Goal: Task Accomplishment & Management: Use online tool/utility

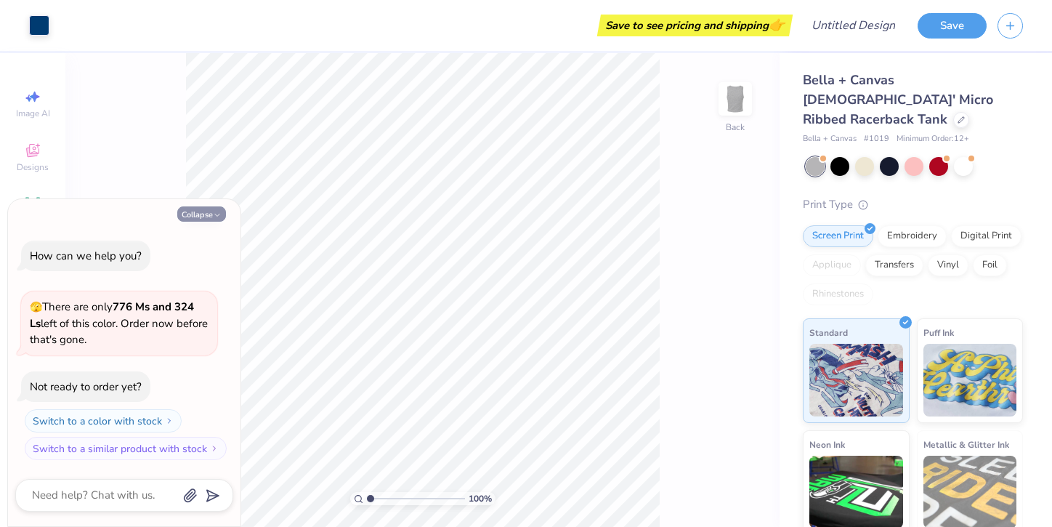
click at [203, 216] on button "Collapse" at bounding box center [201, 213] width 49 height 15
type textarea "x"
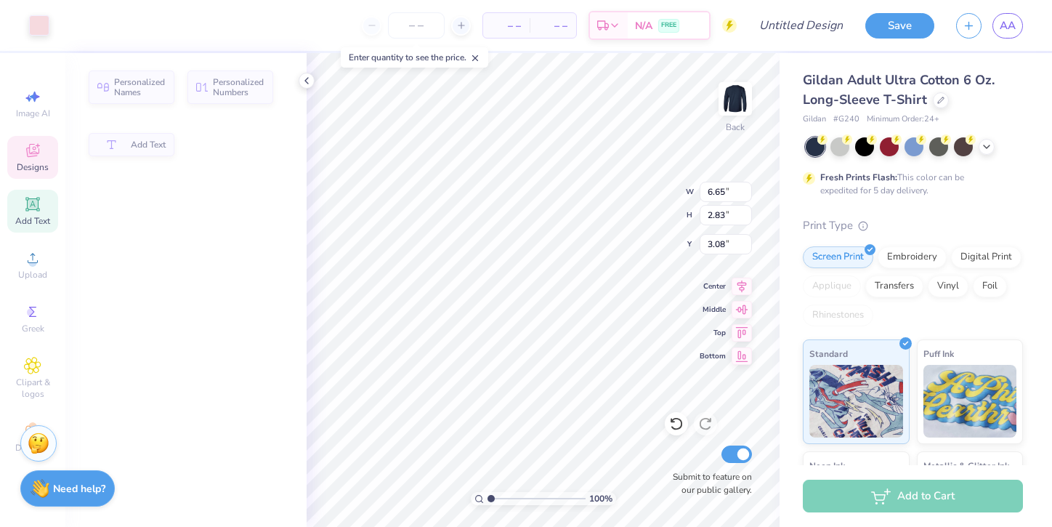
type input "3.00"
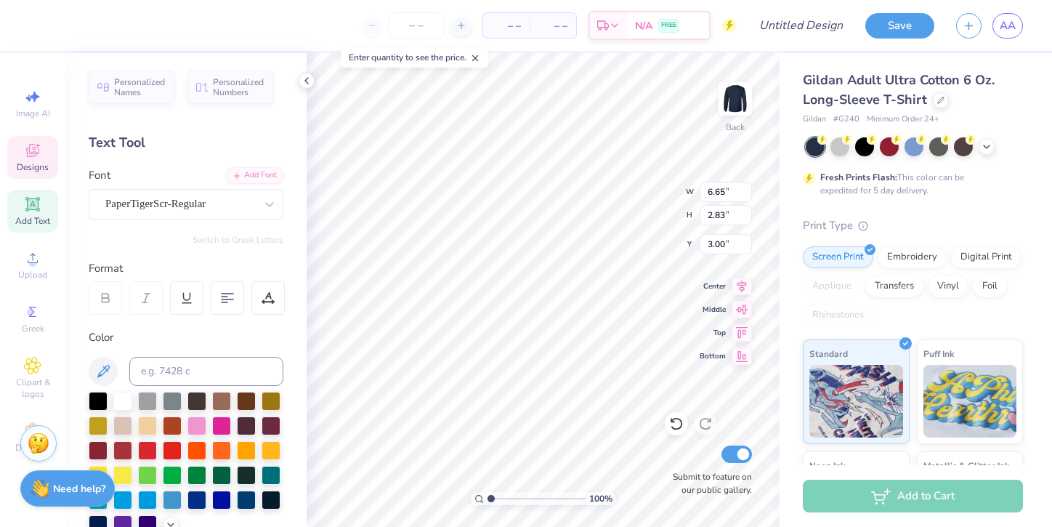
type textarea "Ash"
type textarea "2015"
type input "1.11"
type input "1.09"
type input "3.00"
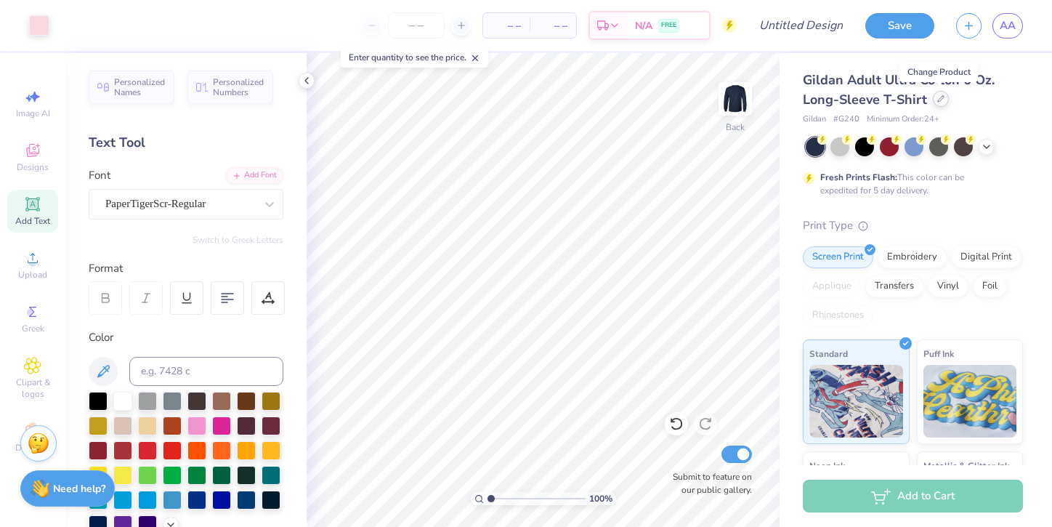
click at [938, 99] on icon at bounding box center [940, 98] width 7 height 7
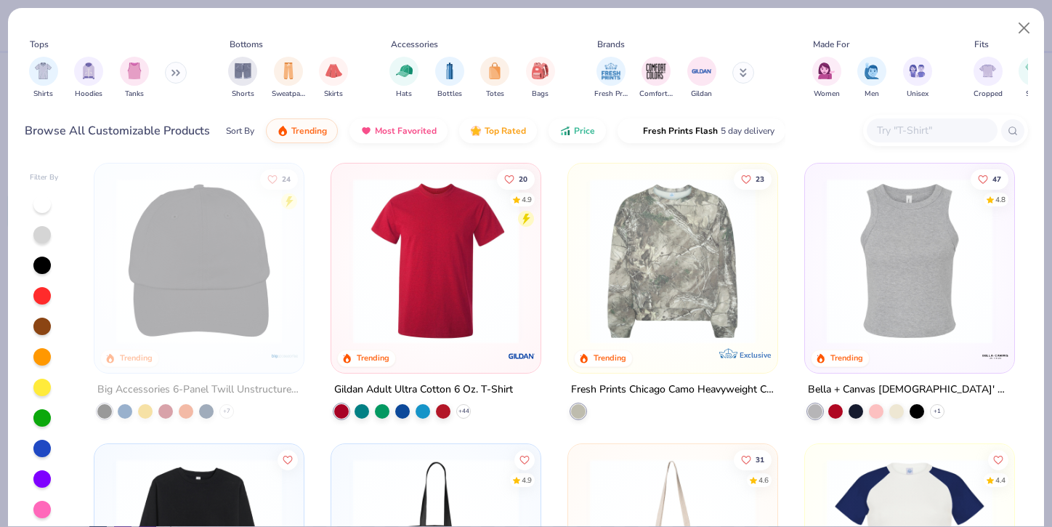
scroll to position [2809, 0]
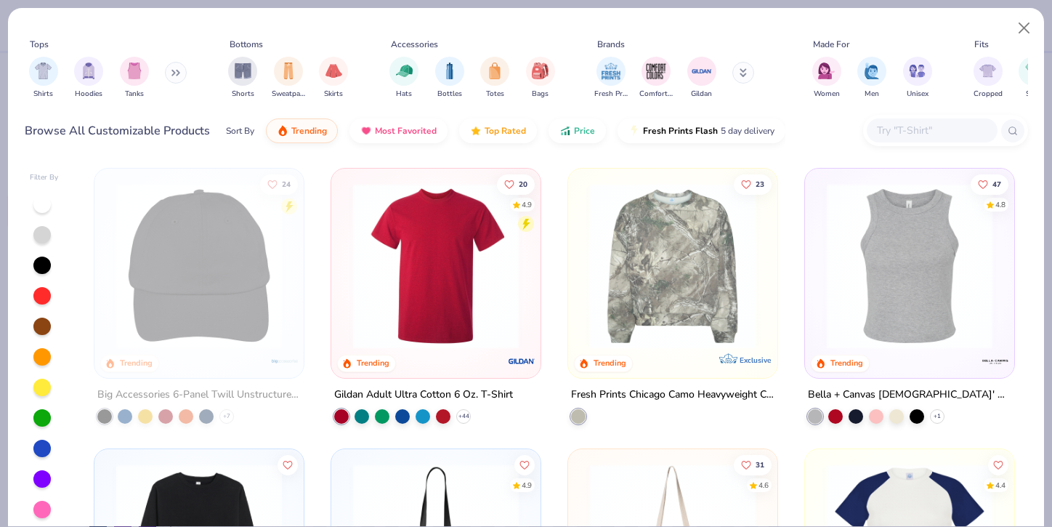
click at [905, 297] on img at bounding box center [909, 265] width 180 height 166
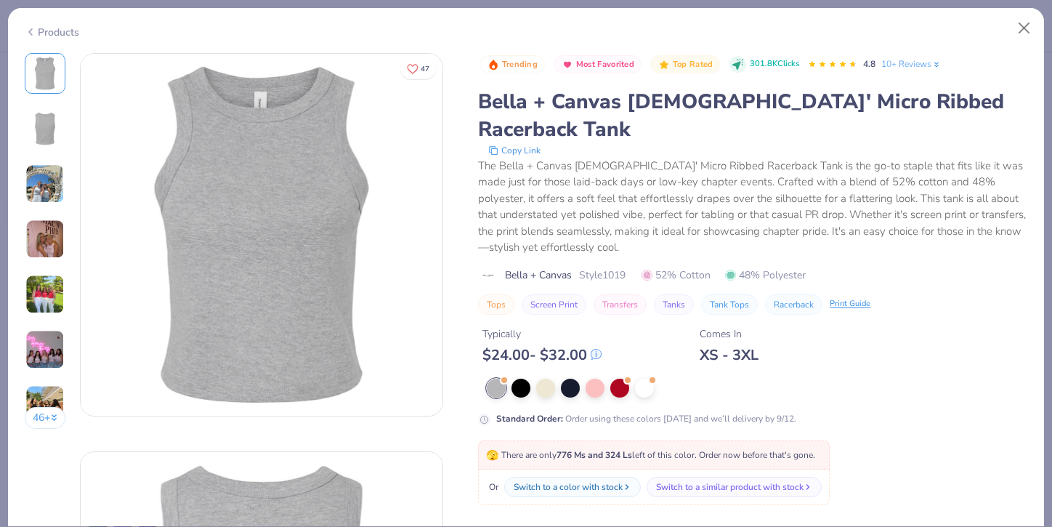
scroll to position [66, 0]
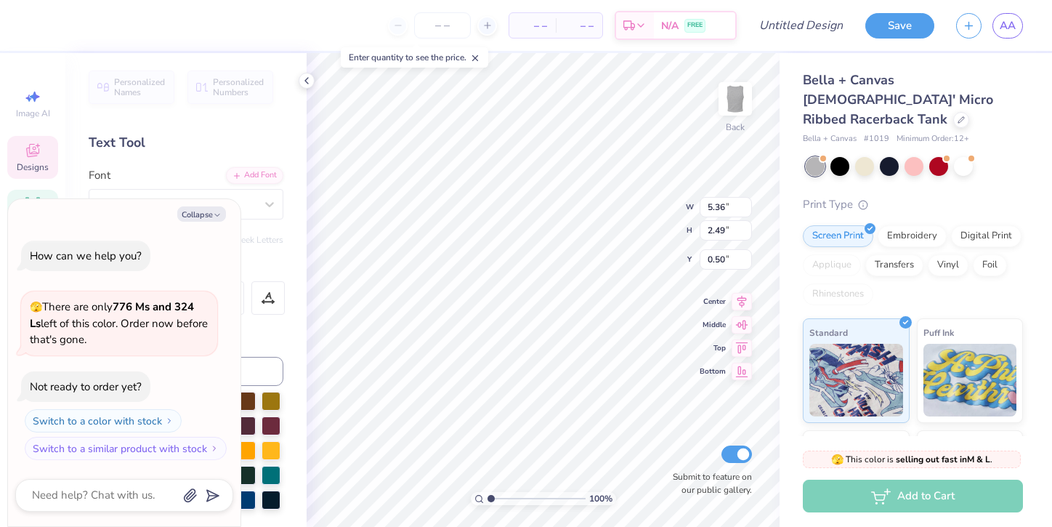
type textarea "x"
type input "3.78"
type input "1.76"
type input "1.24"
type textarea "x"
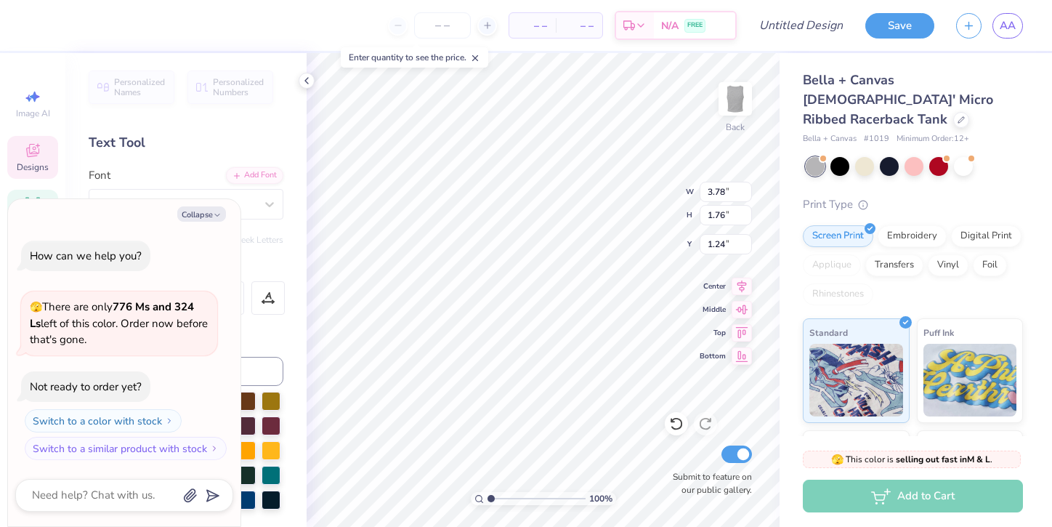
type input "1.30"
type textarea "x"
type input "1.60"
type input "0.67"
type input "3.17"
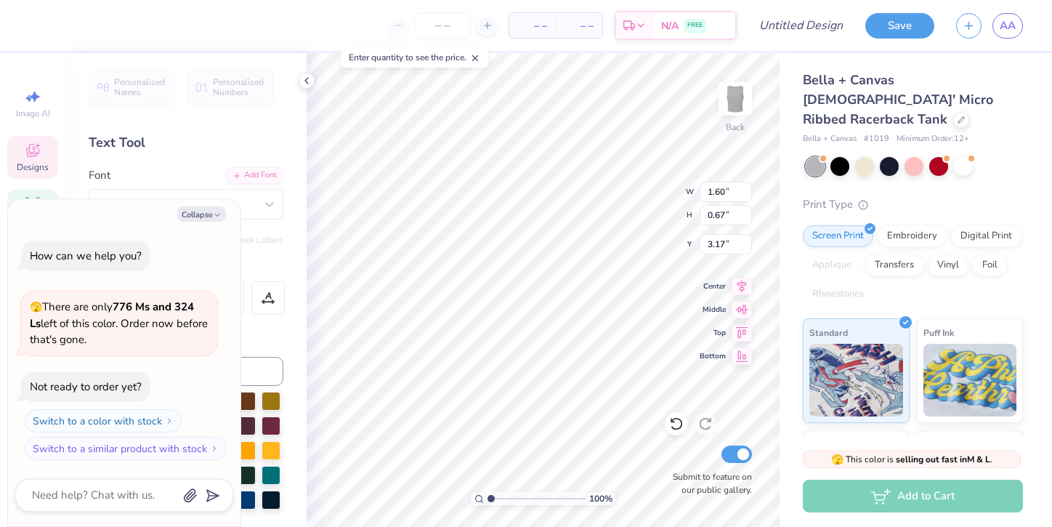
type textarea "x"
type input "3.06"
type textarea "x"
type input "4.05"
type input "1.88"
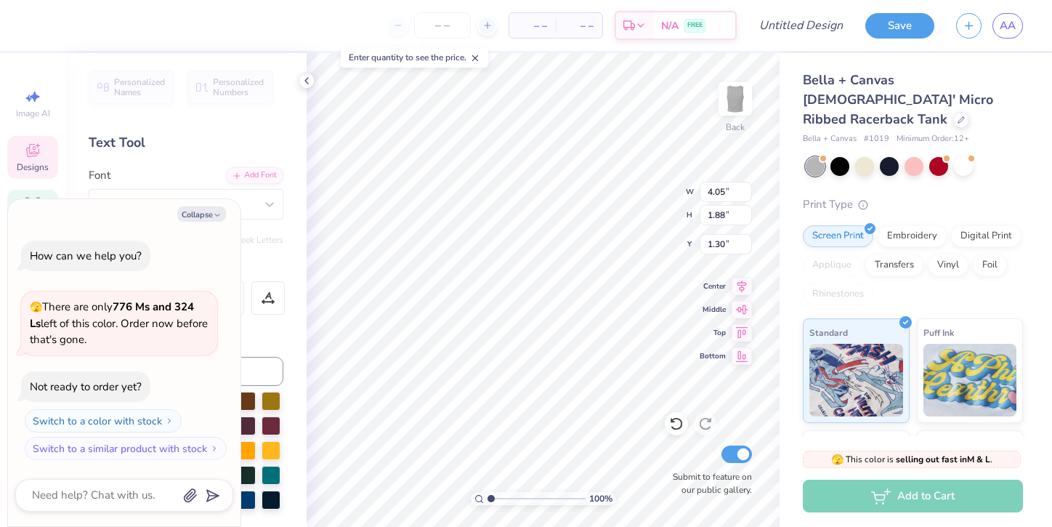
type textarea "x"
type input "1.45"
click at [957, 155] on div at bounding box center [963, 164] width 19 height 19
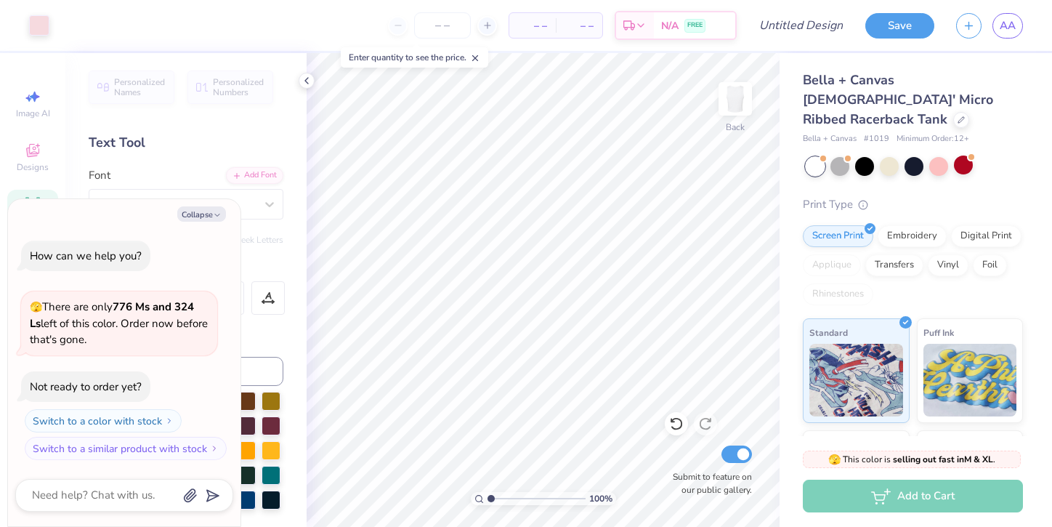
scroll to position [80, 0]
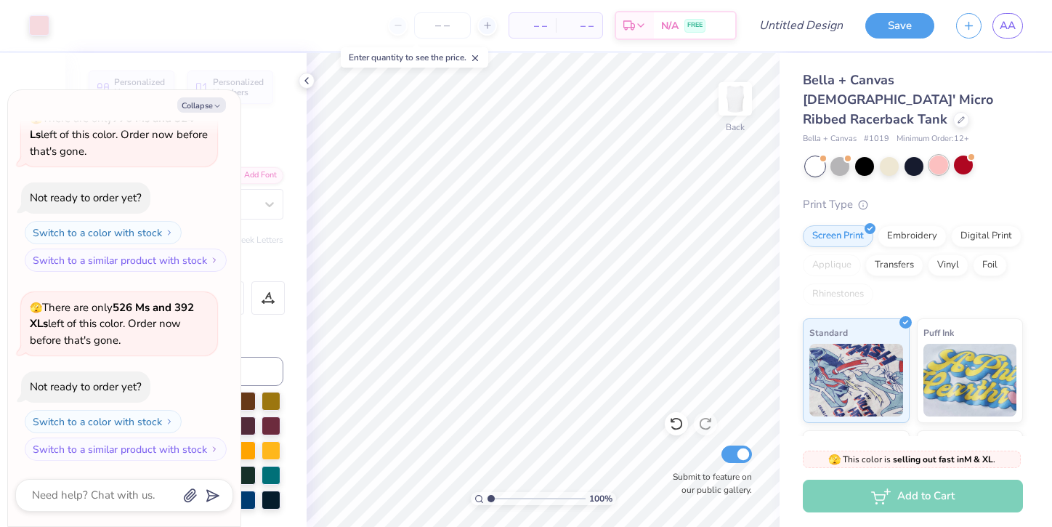
click at [947, 155] on div at bounding box center [938, 164] width 19 height 19
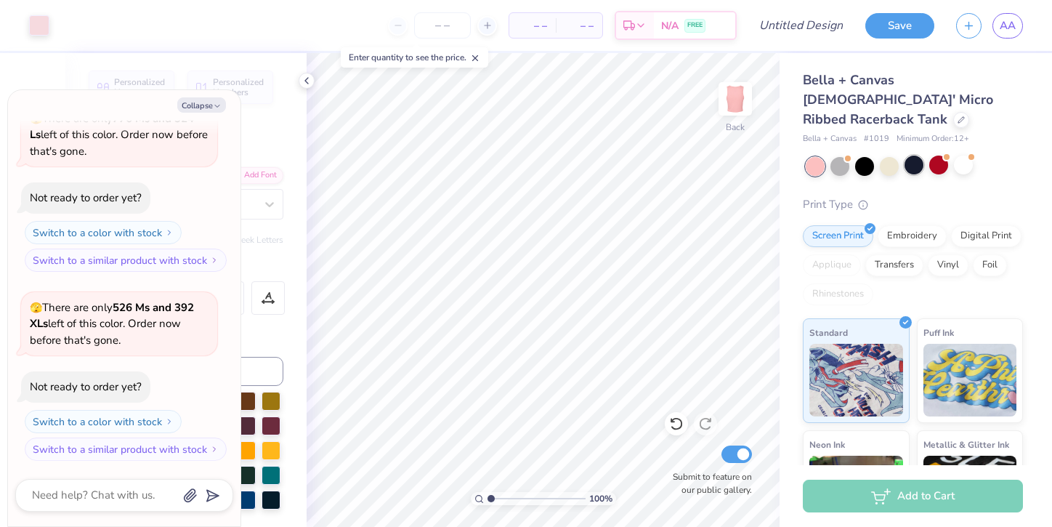
click at [910, 155] on div at bounding box center [913, 164] width 19 height 19
click at [897, 155] on div at bounding box center [889, 164] width 19 height 19
click at [892, 155] on div at bounding box center [889, 164] width 19 height 19
click at [858, 155] on div at bounding box center [864, 164] width 19 height 19
click at [885, 155] on div at bounding box center [889, 164] width 19 height 19
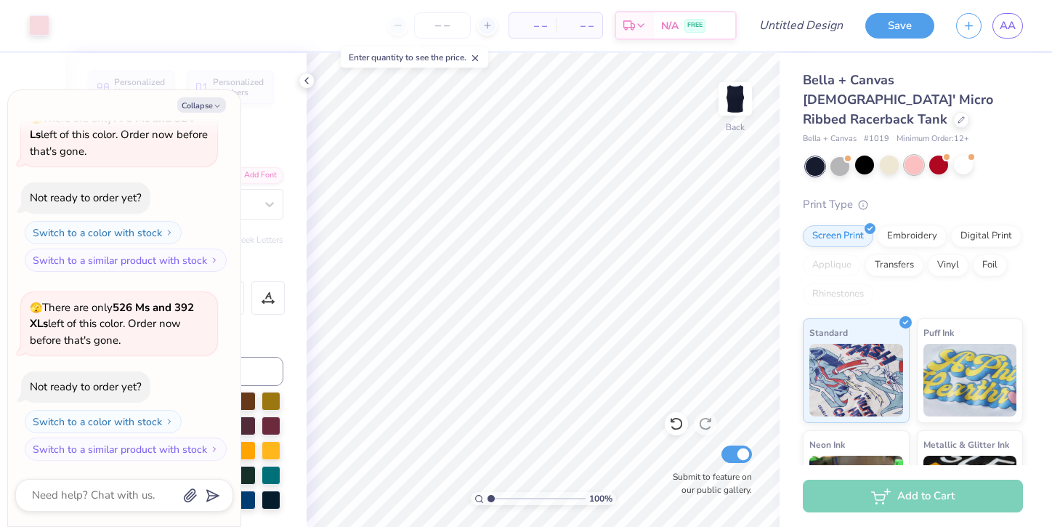
click at [904, 155] on div at bounding box center [913, 164] width 19 height 19
click at [913, 155] on div "Bella + Canvas Ladies' Micro Ribbed Racerback Tank Bella + Canvas # 1019 Minimu…" at bounding box center [913, 358] width 220 height 576
click at [914, 155] on div at bounding box center [913, 164] width 19 height 19
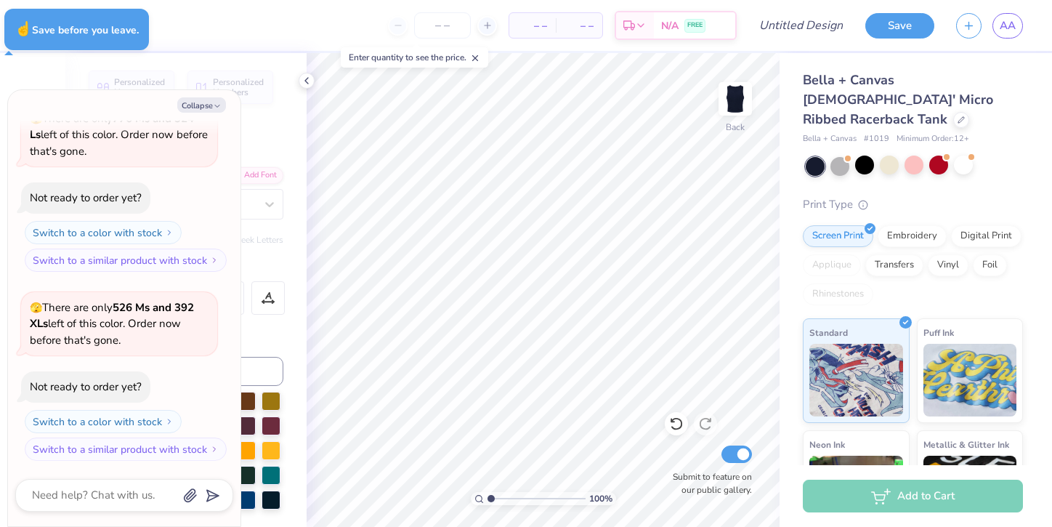
type textarea "x"
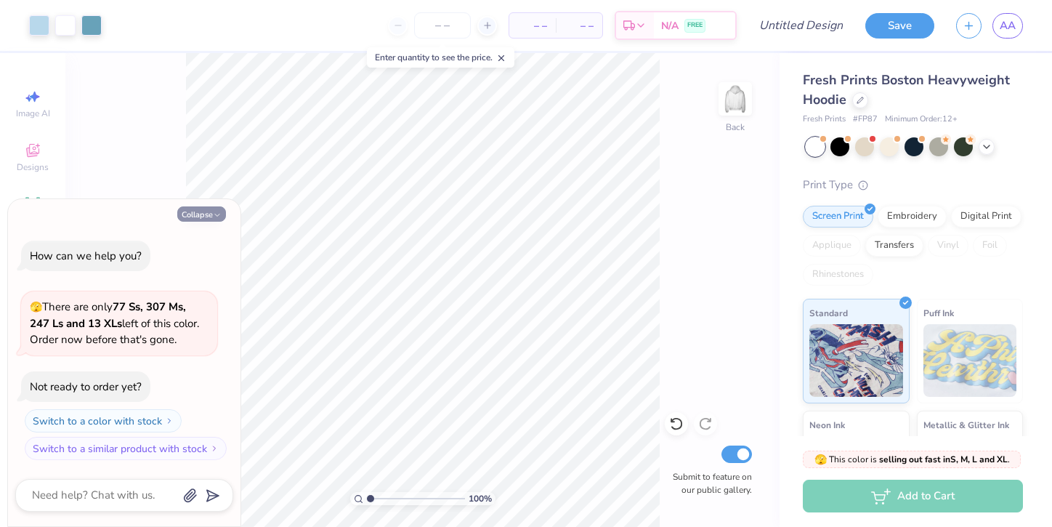
click at [212, 218] on button "Collapse" at bounding box center [201, 213] width 49 height 15
type textarea "x"
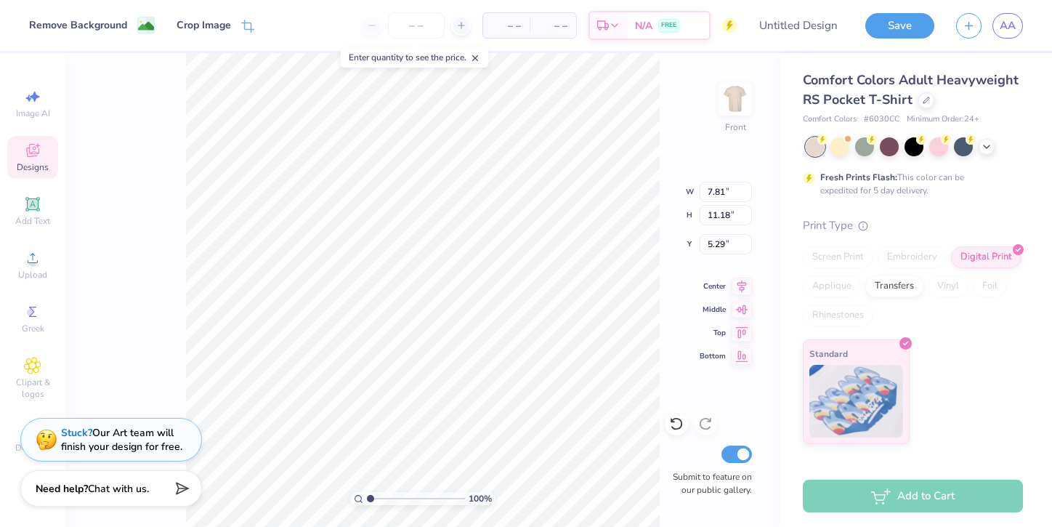
type input "5.55"
click at [49, 165] on div "Designs" at bounding box center [32, 157] width 51 height 43
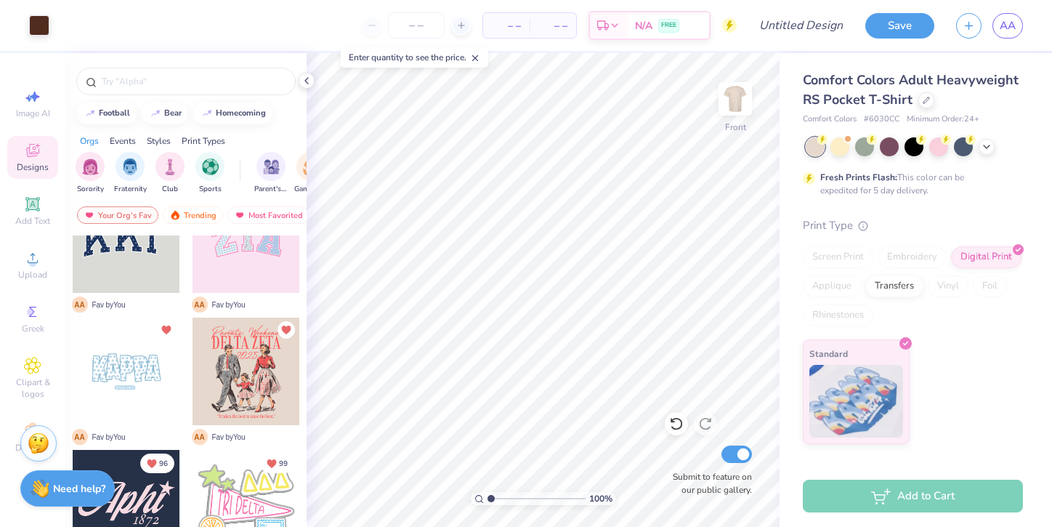
scroll to position [50, 0]
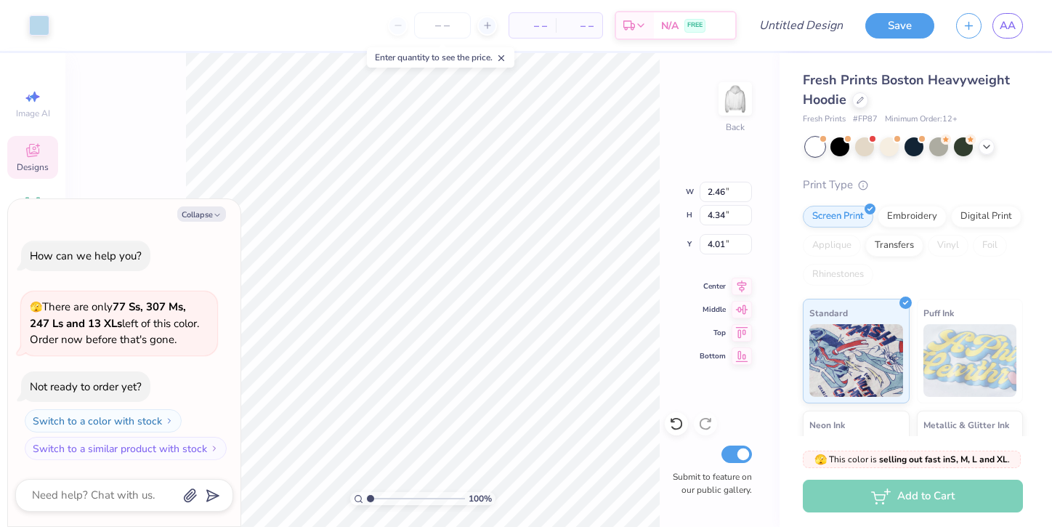
type textarea "x"
type input "2.27"
type input "4.15"
type input "4.11"
click at [214, 211] on icon "button" at bounding box center [217, 215] width 9 height 9
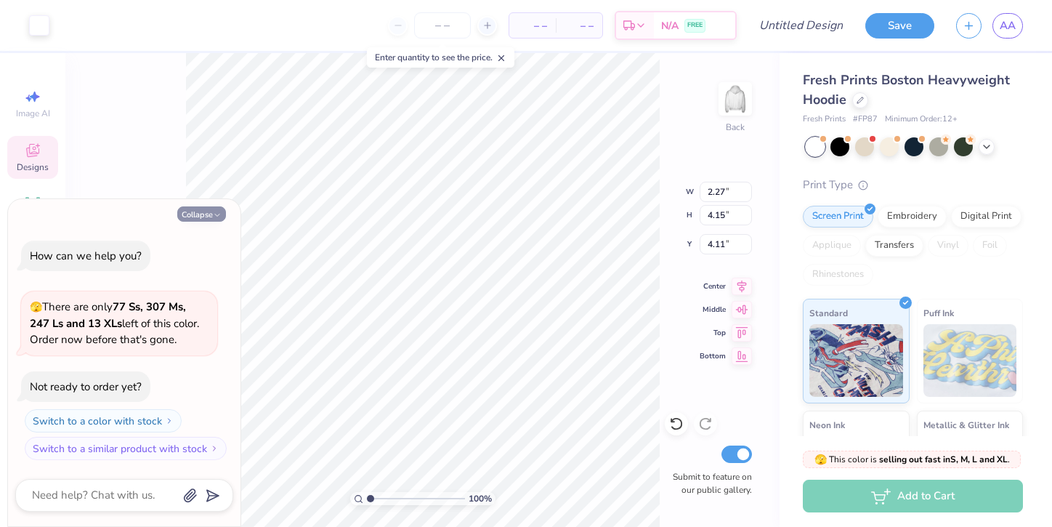
type textarea "x"
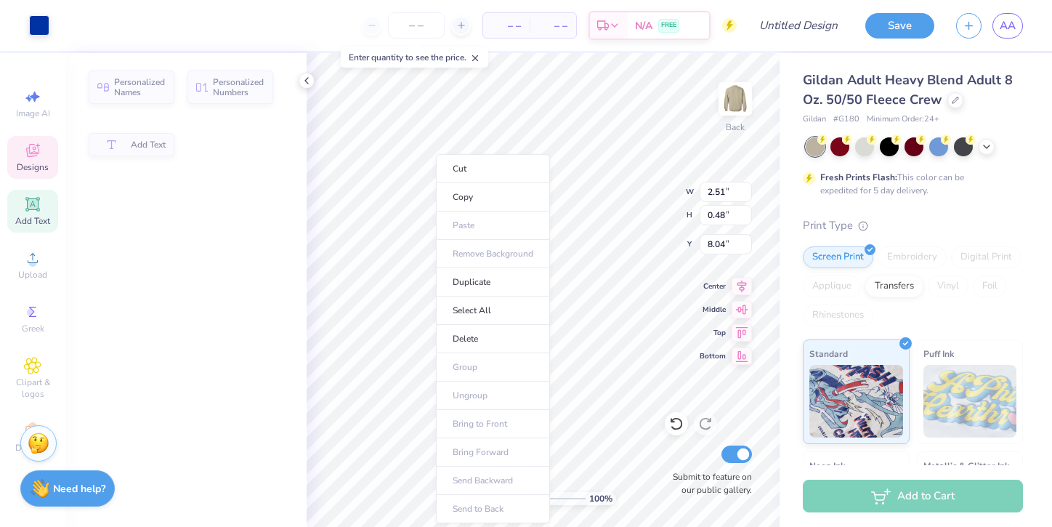
type input "2.51"
type input "0.48"
type input "8.04"
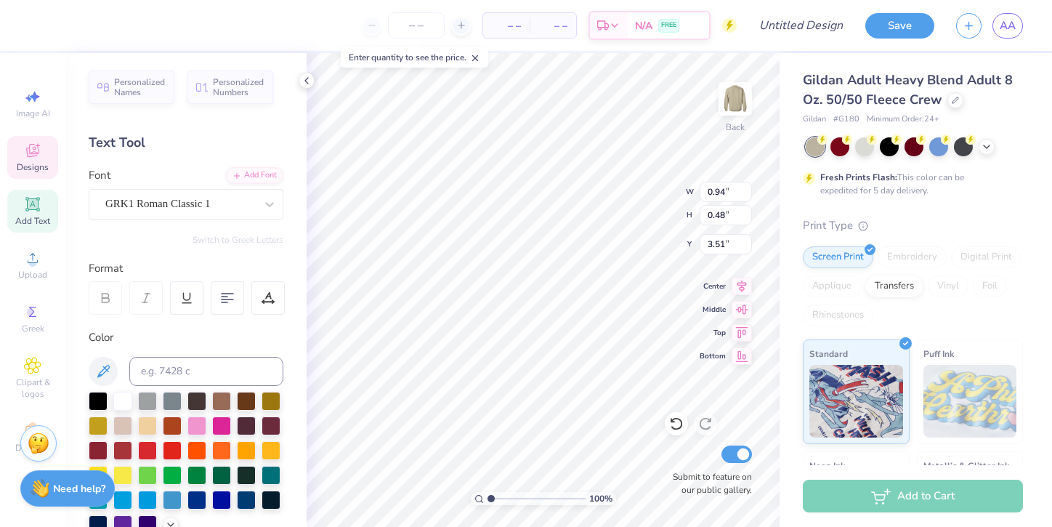
type textarea "Ash"
type input "3.86"
type input "1.38"
type input "3.00"
type input "4.30"
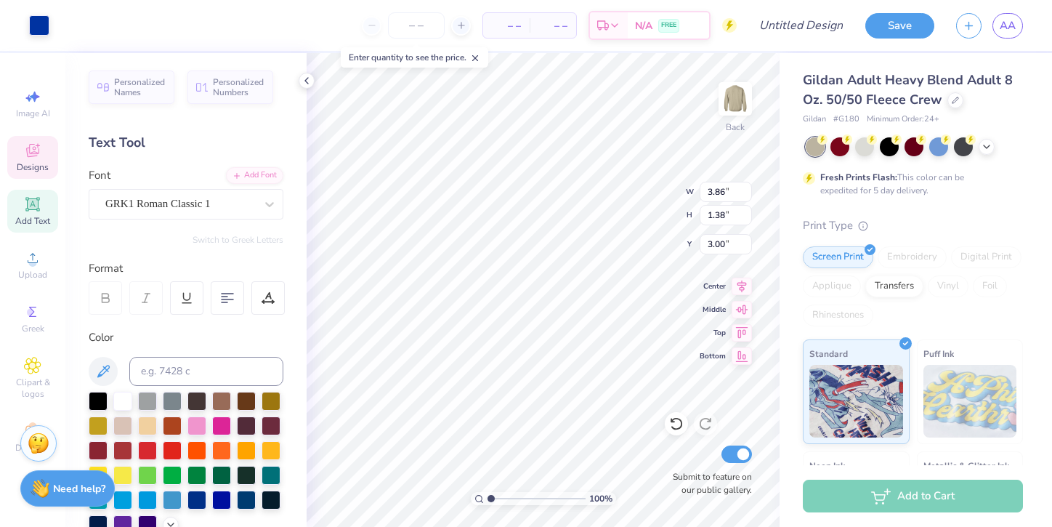
type input "1.54"
type input "2.84"
type input "4.03"
type input "5.52"
type input "3.50"
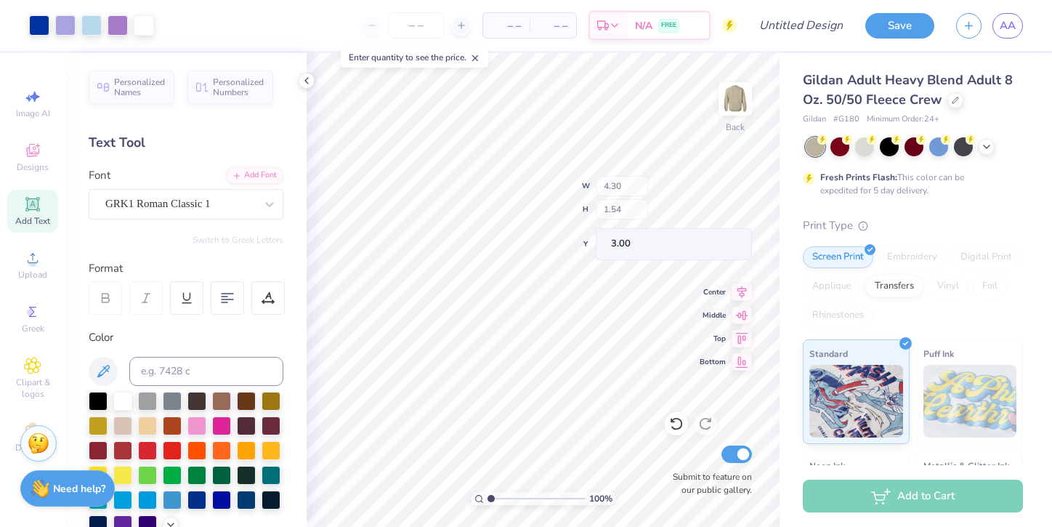
type input "3.00"
type input "4.30"
type input "1.54"
type input "3.00"
type input "4.62"
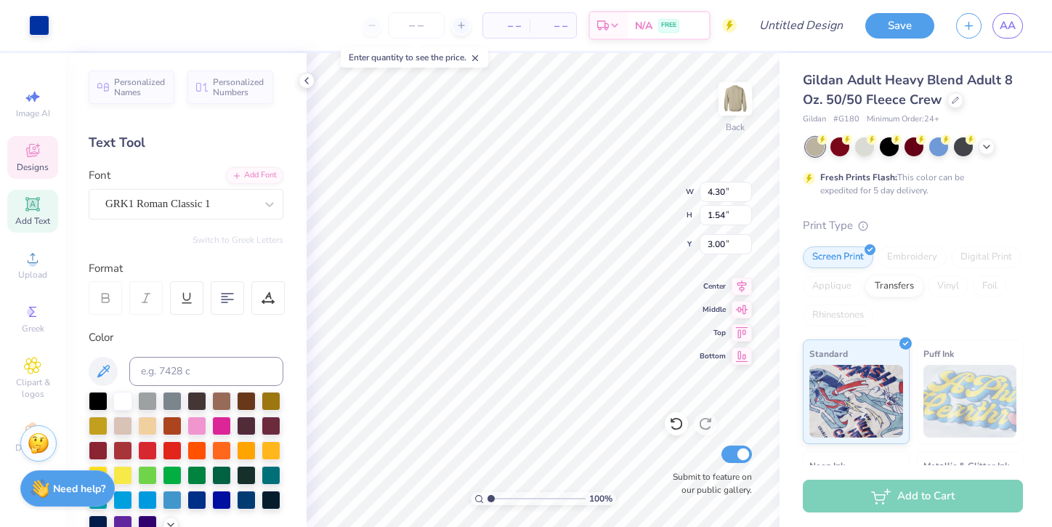
type input "1.65"
type input "2.88"
type textarea "No. 2015"
type input "2.51"
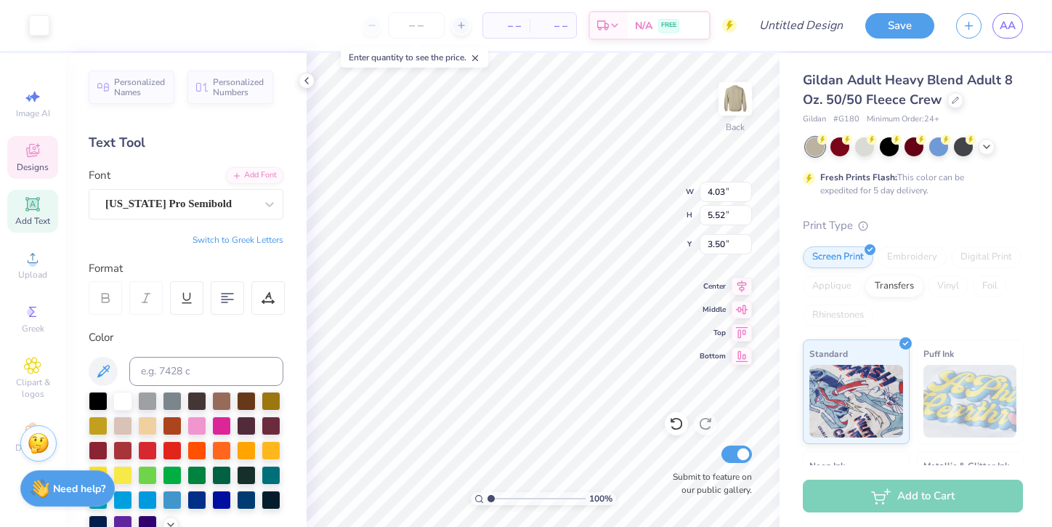
type input "0.48"
type input "8.04"
type textarea "S"
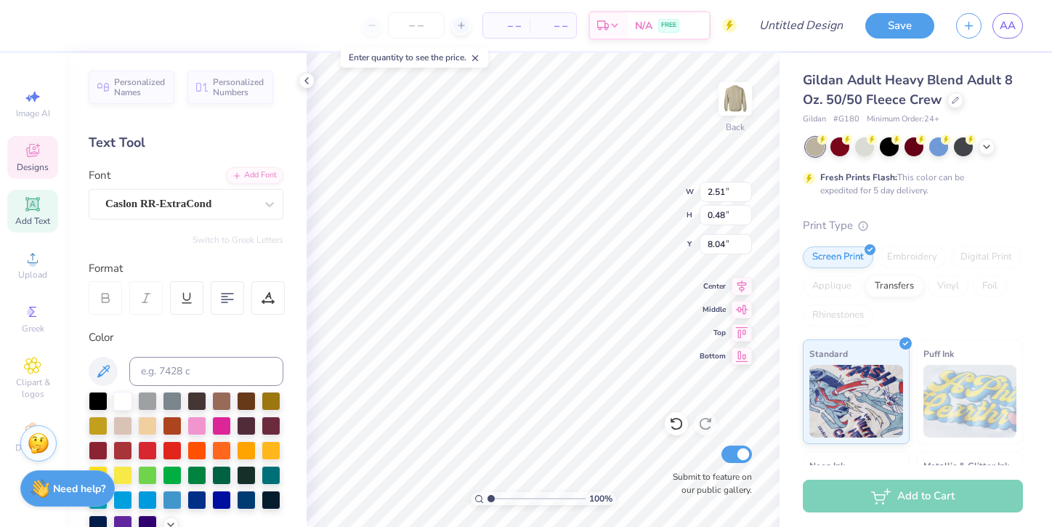
type textarea "Aggie Sisters in Healthcare"
type input "4.49"
type input "0.57"
type input "3.21"
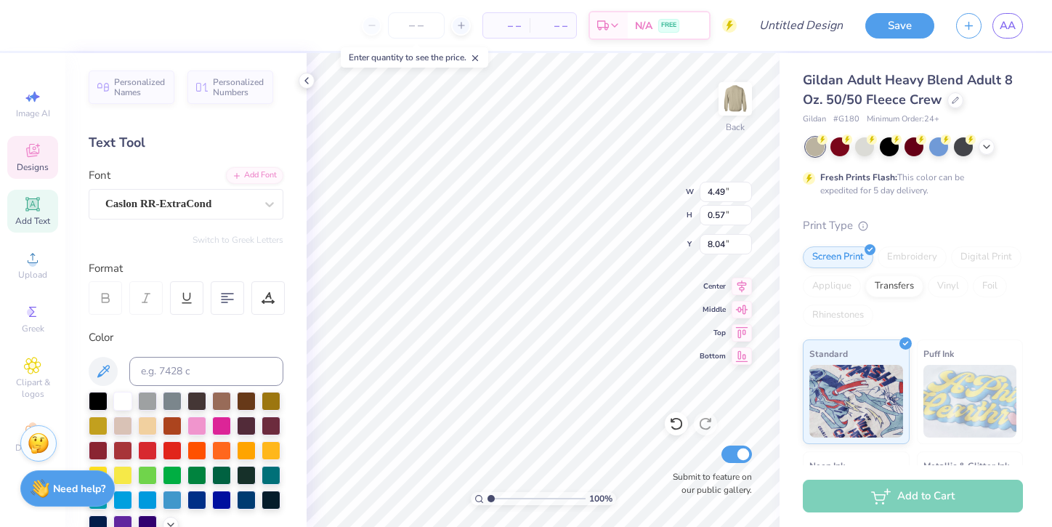
type input "0.41"
type input "8.20"
type input "8.04"
